Goal: Task Accomplishment & Management: Manage account settings

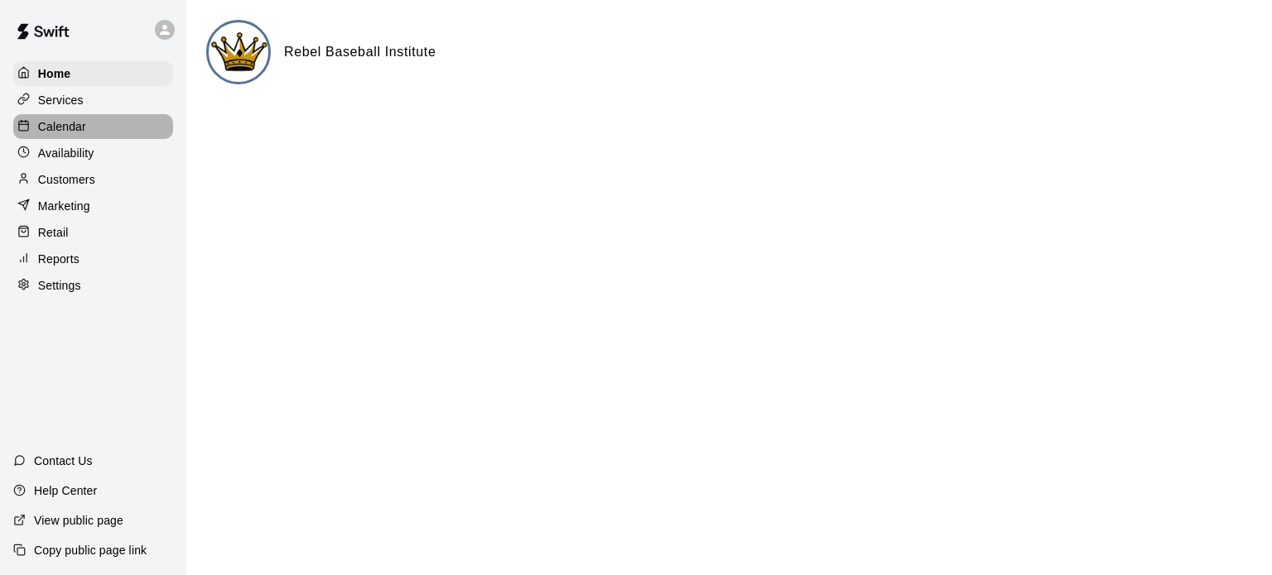
click at [47, 132] on p "Calendar" at bounding box center [62, 126] width 48 height 17
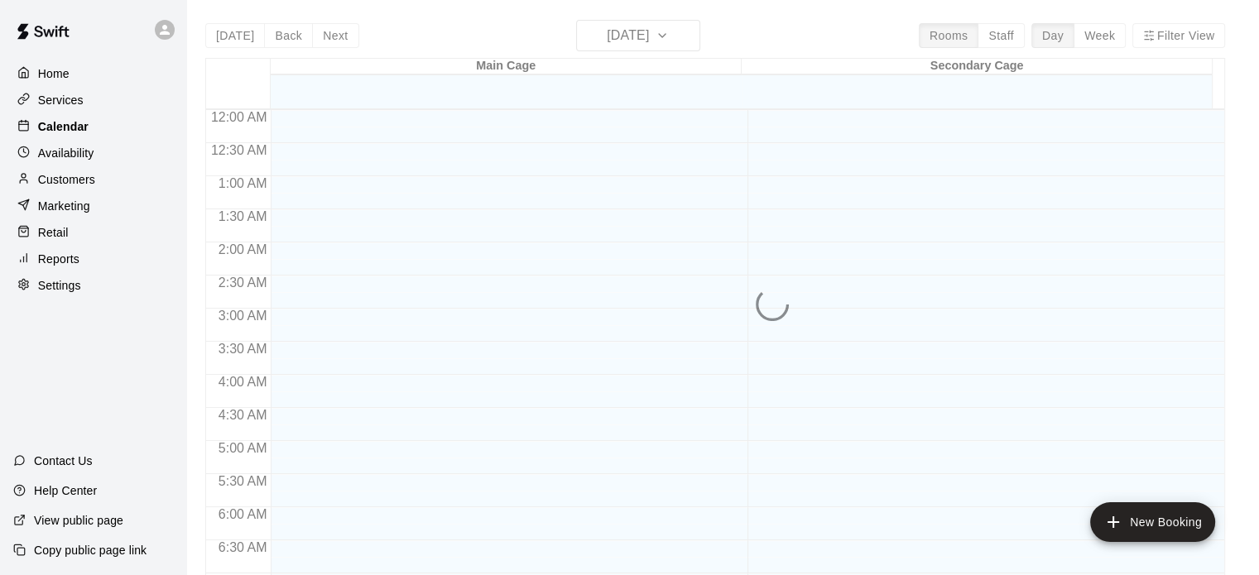
scroll to position [736, 0]
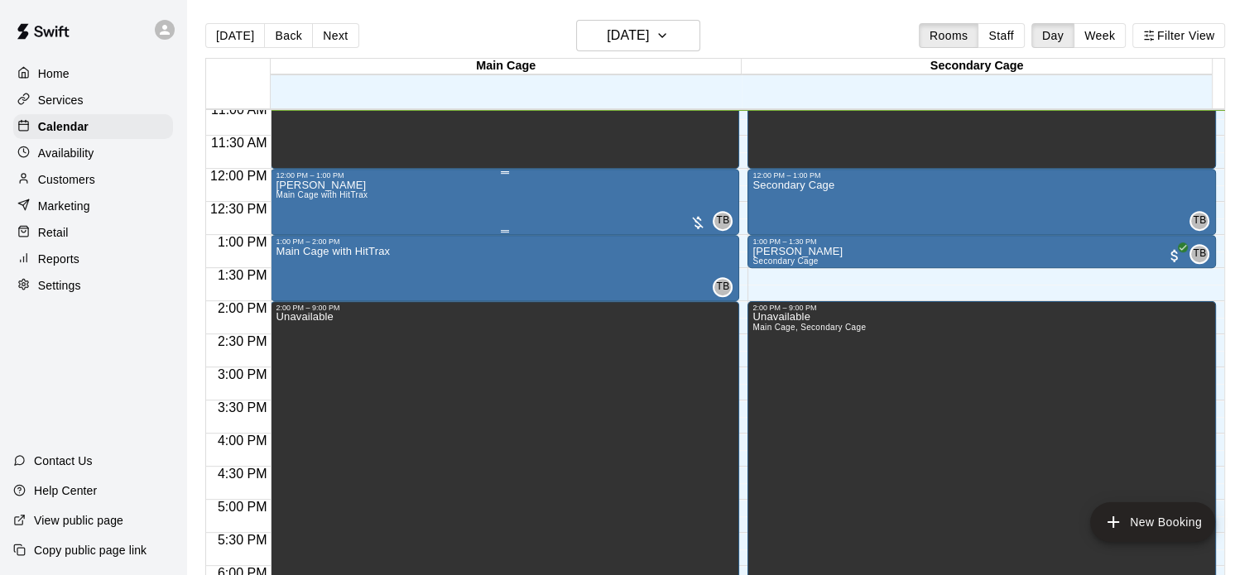
click at [553, 196] on div "[PERSON_NAME] Main Cage with HitTrax TB 0" at bounding box center [505, 467] width 459 height 575
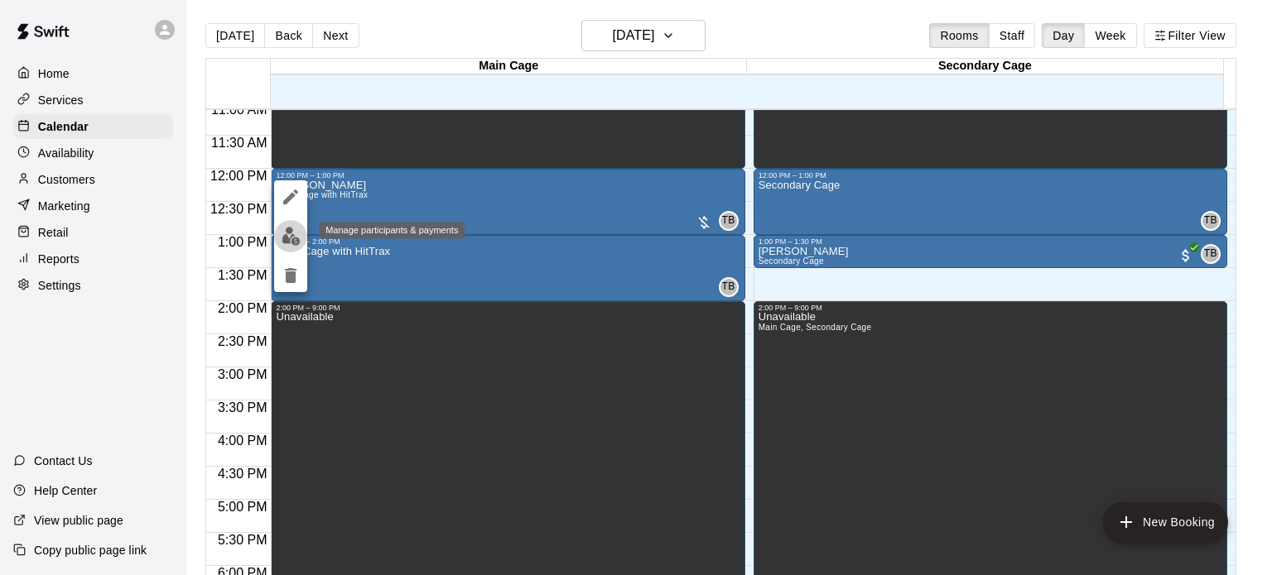
click at [293, 231] on img "edit" at bounding box center [291, 236] width 19 height 19
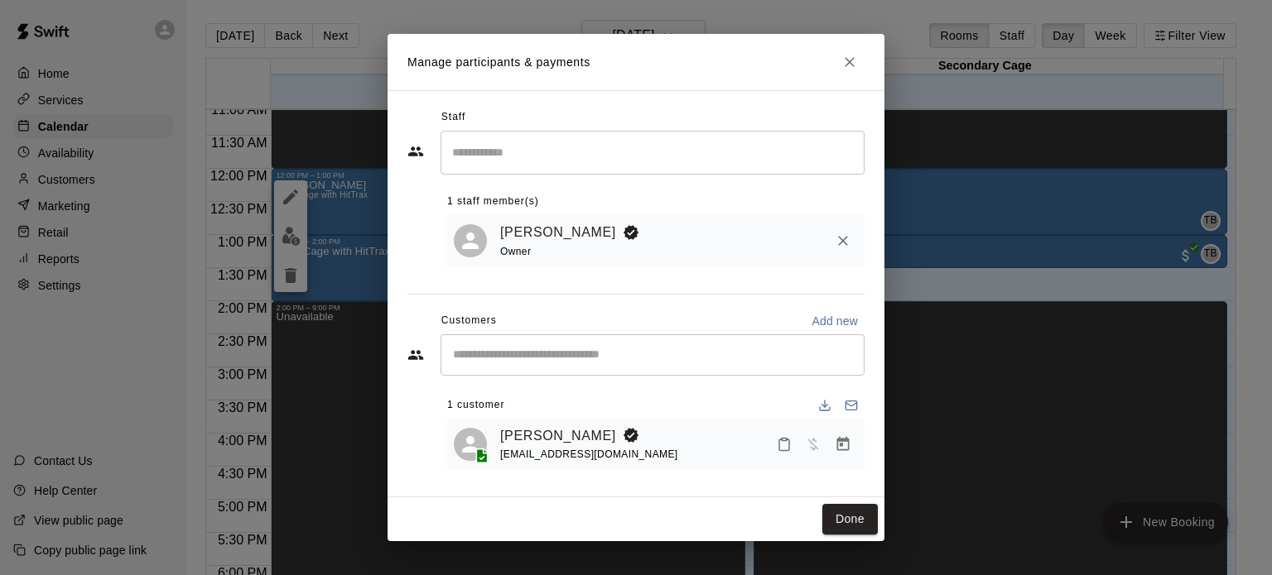
click at [655, 434] on div "[PERSON_NAME] [EMAIL_ADDRESS][DOMAIN_NAME]" at bounding box center [679, 445] width 358 height 39
click at [549, 421] on div "[PERSON_NAME] [EMAIL_ADDRESS][DOMAIN_NAME]" at bounding box center [655, 445] width 417 height 52
click at [837, 441] on icon "Manage bookings & payment" at bounding box center [843, 444] width 12 height 14
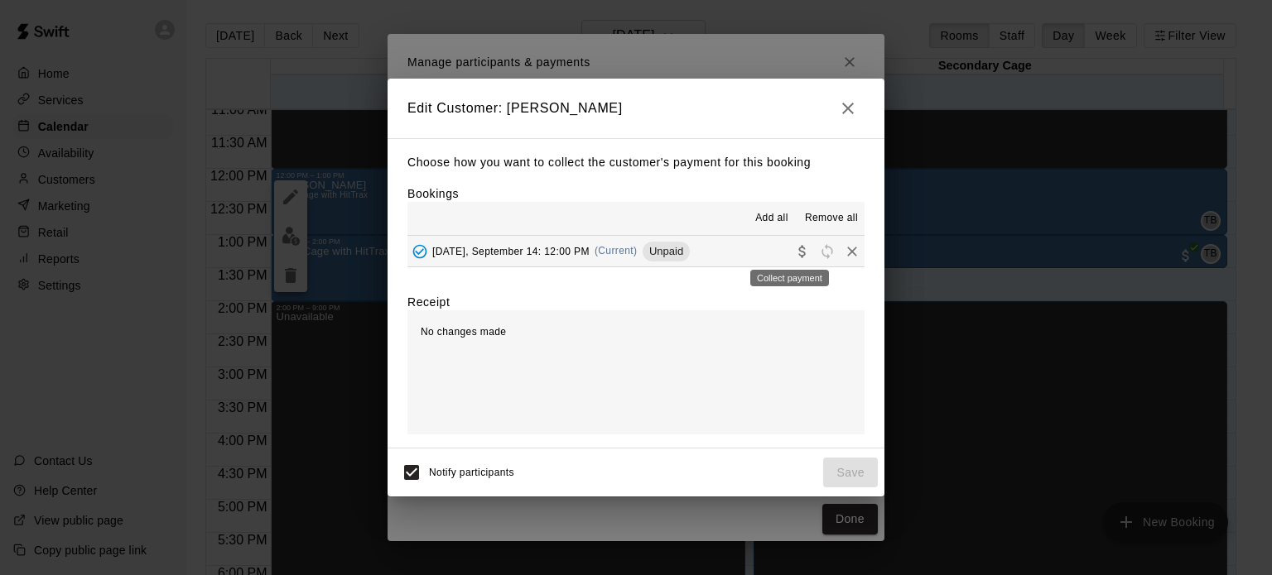
click at [798, 248] on icon "Collect payment" at bounding box center [801, 251] width 7 height 12
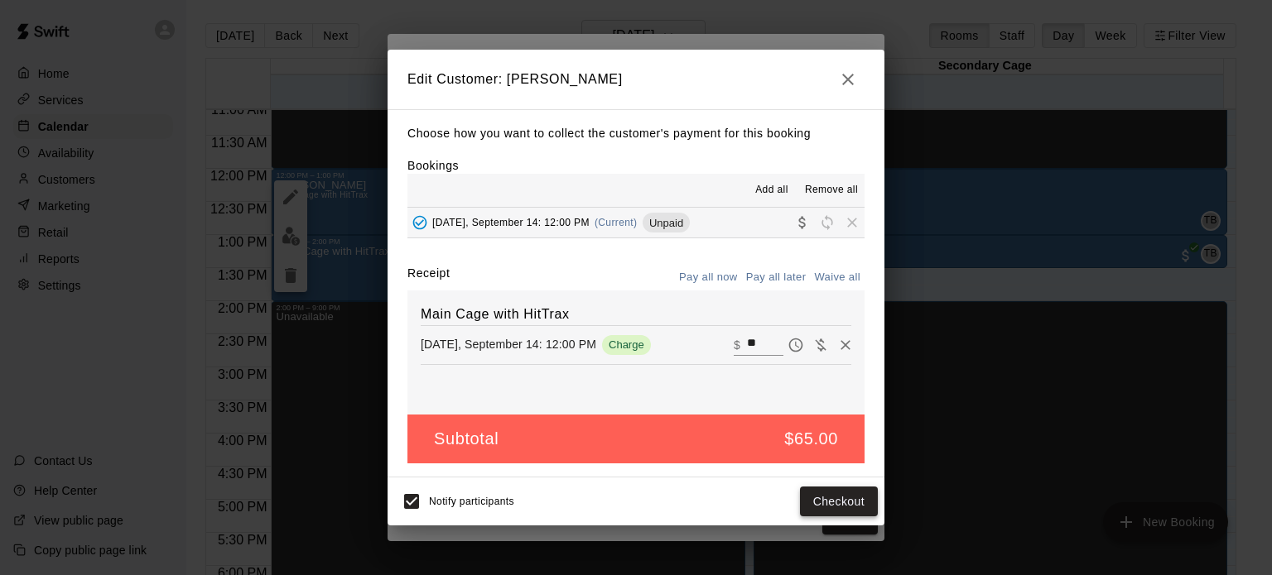
click at [817, 505] on button "Checkout" at bounding box center [839, 502] width 78 height 31
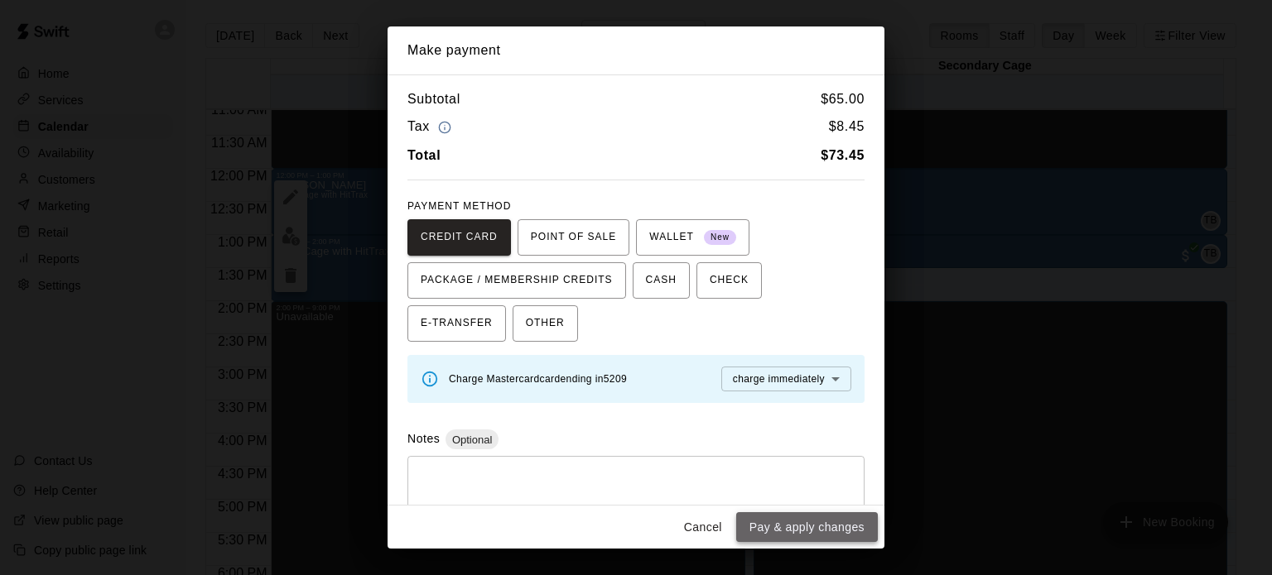
click at [784, 541] on button "Pay & apply changes" at bounding box center [807, 528] width 142 height 31
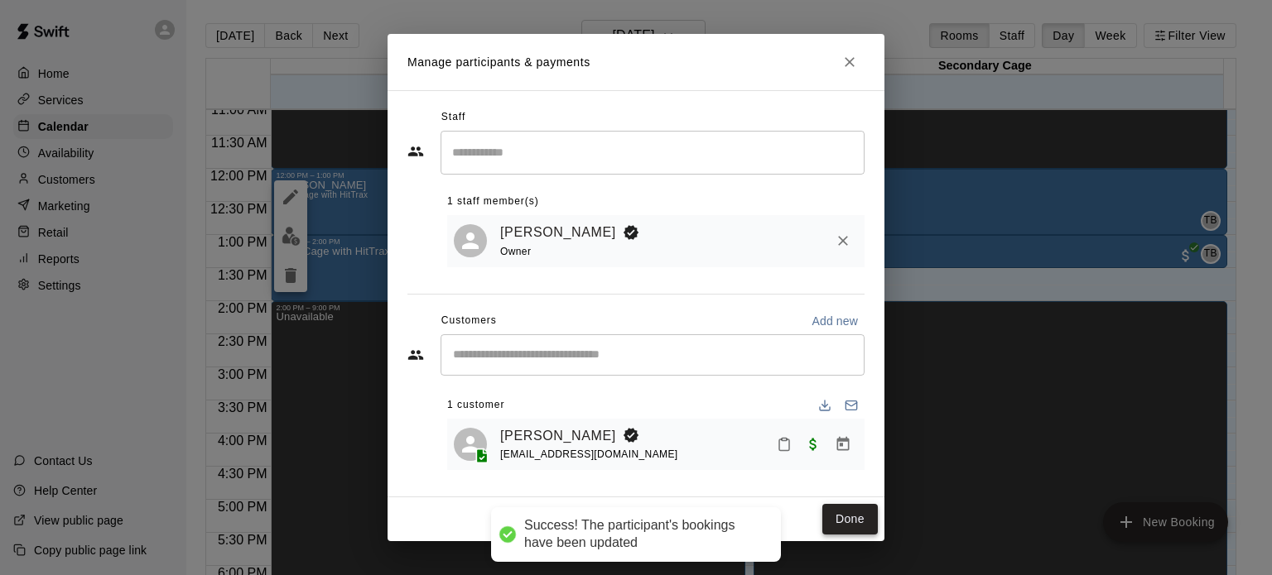
click at [849, 527] on button "Done" at bounding box center [849, 519] width 55 height 31
